Goal: Navigation & Orientation: Understand site structure

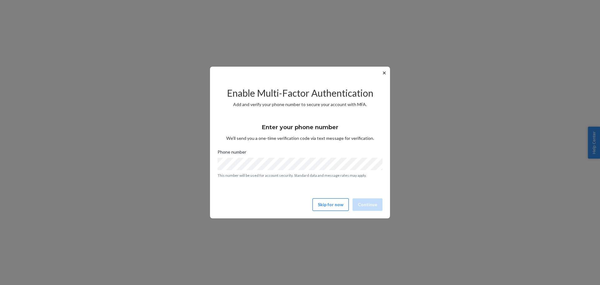
click at [337, 205] on button "Skip for now" at bounding box center [330, 204] width 36 height 12
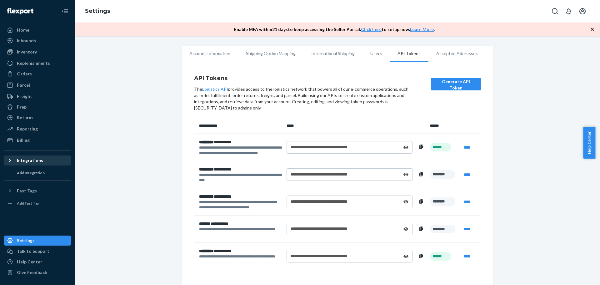
click at [44, 161] on div "Integrations" at bounding box center [37, 160] width 66 height 9
click at [37, 33] on div "Home" at bounding box center [37, 30] width 66 height 9
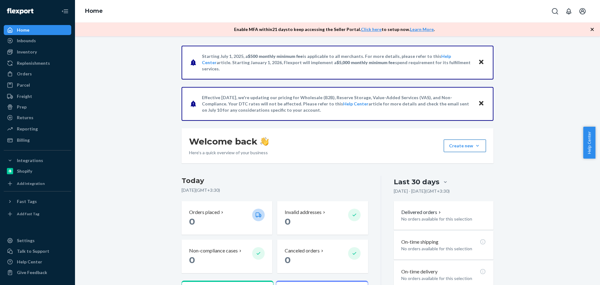
click at [478, 148] on button "Create new Create new inbound Create new order Create new product" at bounding box center [464, 145] width 42 height 12
click at [520, 128] on div "Starting [DATE], a $500 monthly minimum fee is applicable to all merchants. For…" at bounding box center [337, 213] width 515 height 334
click at [28, 43] on div "Inbounds" at bounding box center [26, 40] width 19 height 6
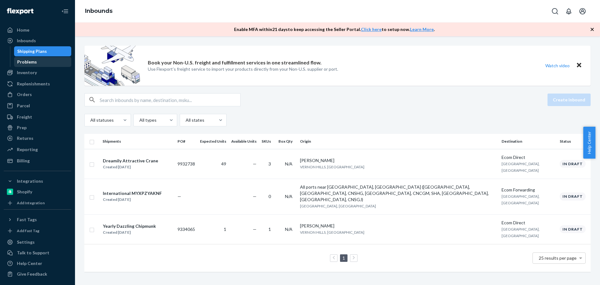
click at [39, 63] on div "Problems" at bounding box center [43, 61] width 56 height 9
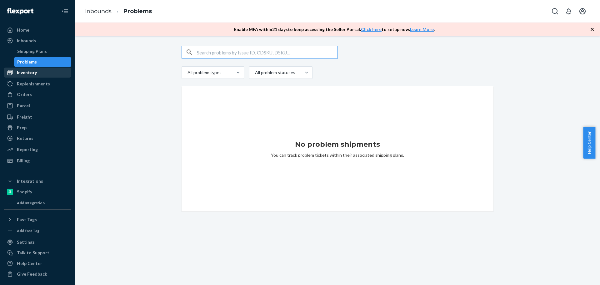
click at [39, 69] on div "Inventory" at bounding box center [37, 72] width 66 height 9
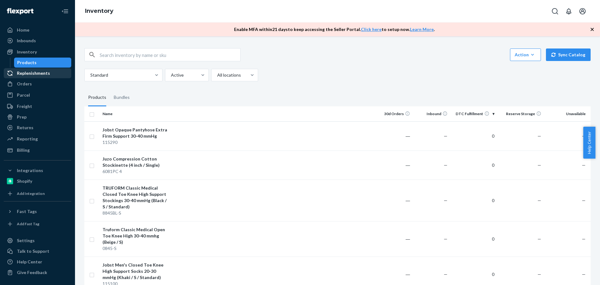
click at [43, 72] on div "Replenishments" at bounding box center [33, 73] width 33 height 6
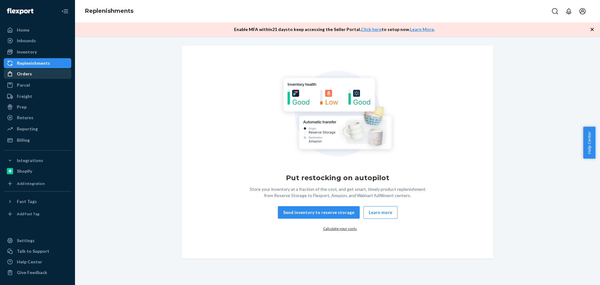
click at [42, 73] on div "Orders" at bounding box center [37, 73] width 66 height 9
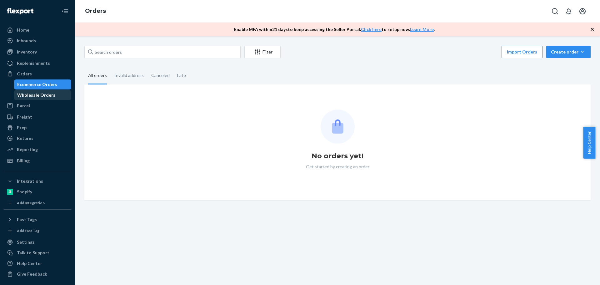
click at [37, 91] on div "Wholesale Orders" at bounding box center [43, 95] width 56 height 9
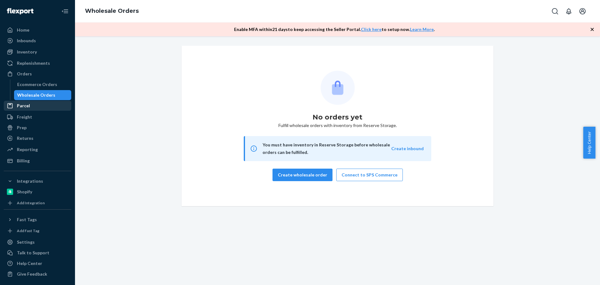
click at [32, 110] on div "Parcel" at bounding box center [37, 105] width 66 height 9
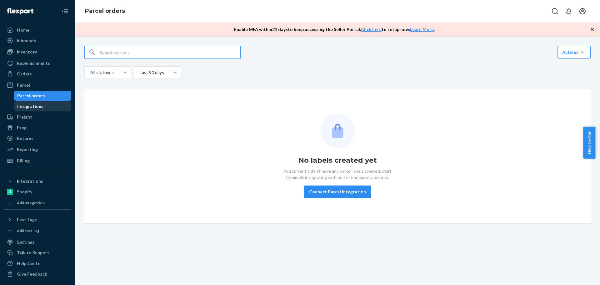
click at [41, 110] on div "Integrations" at bounding box center [43, 106] width 56 height 9
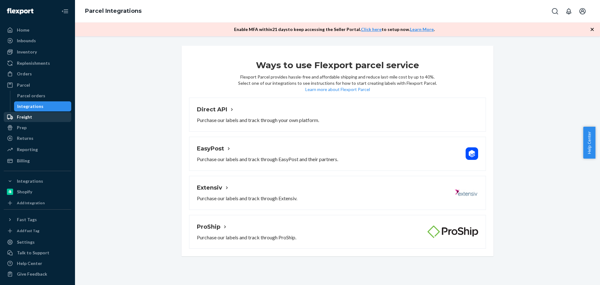
click at [32, 118] on div "Freight" at bounding box center [37, 116] width 66 height 9
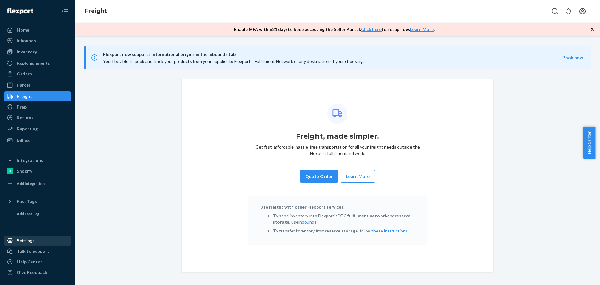
click at [30, 240] on div "Settings" at bounding box center [26, 240] width 18 height 6
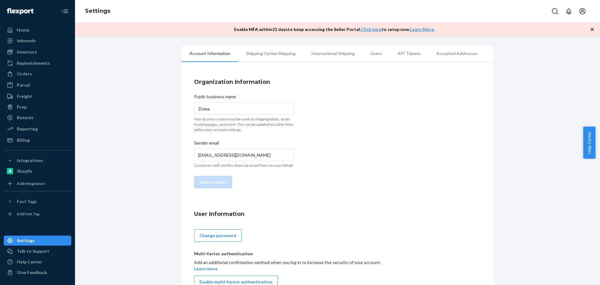
click at [264, 54] on li "Shipping Option Mapping" at bounding box center [270, 54] width 65 height 16
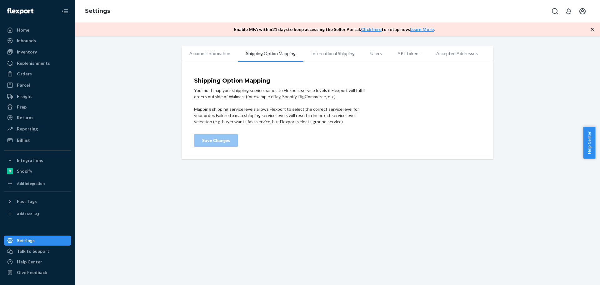
click at [313, 54] on li "International Shipping" at bounding box center [332, 54] width 59 height 16
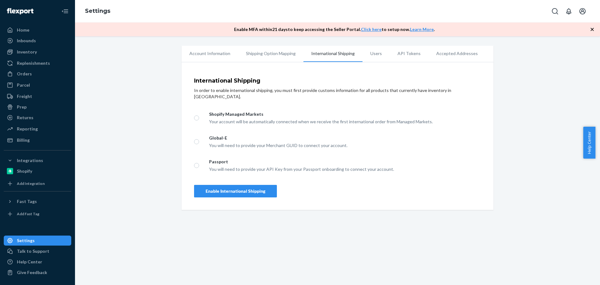
click at [362, 53] on li "Users" at bounding box center [375, 54] width 27 height 16
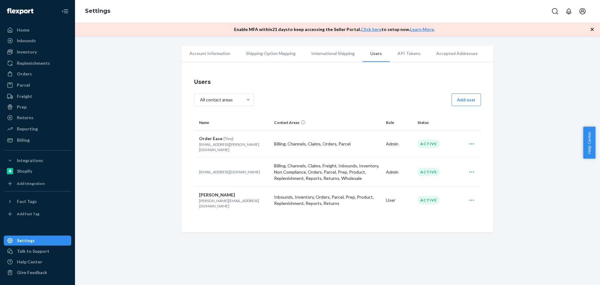
click at [397, 52] on li "API Tokens" at bounding box center [408, 54] width 39 height 16
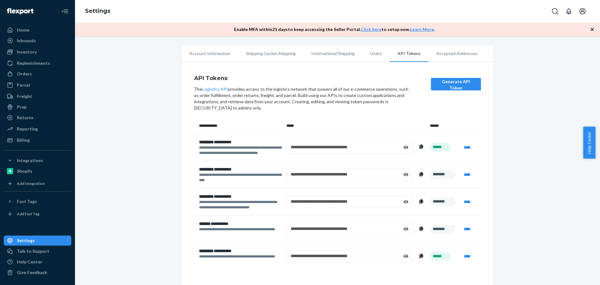
click at [441, 55] on li "Accepted Addresses" at bounding box center [456, 54] width 57 height 16
